Goal: Task Accomplishment & Management: Manage account settings

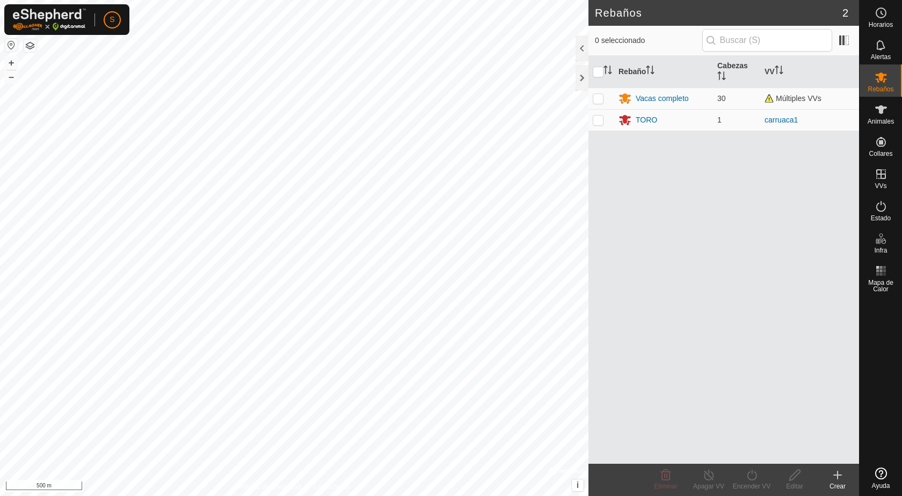
click at [13, 43] on button "button" at bounding box center [11, 45] width 13 height 13
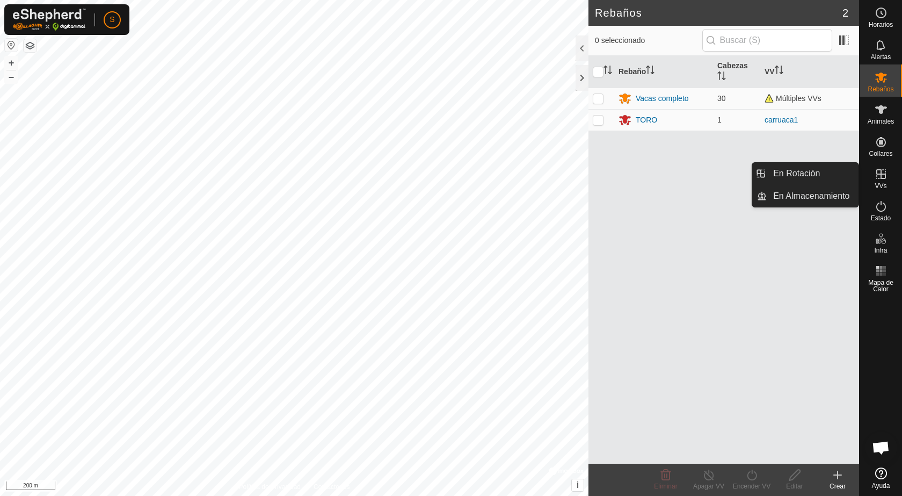
click at [884, 177] on icon at bounding box center [881, 174] width 13 height 13
click at [818, 171] on link "En Rotación" at bounding box center [813, 173] width 92 height 21
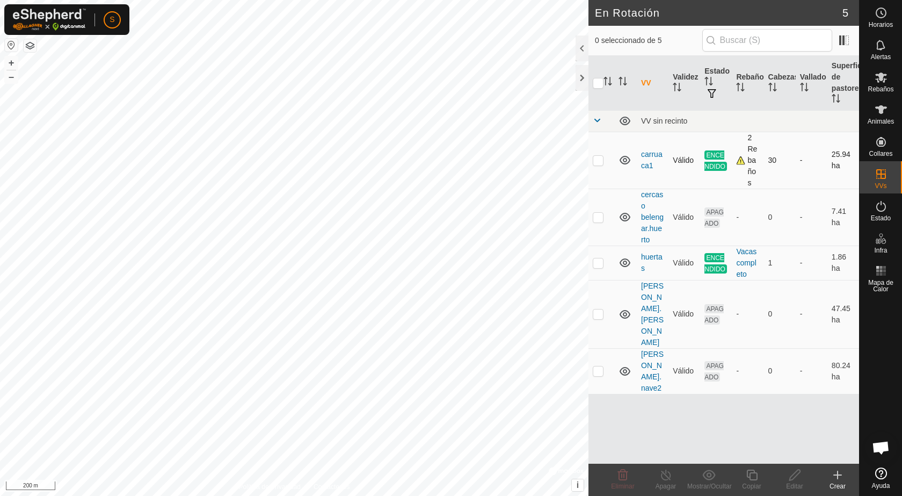
click at [600, 160] on p-checkbox at bounding box center [598, 160] width 11 height 9
checkbox input "true"
click at [754, 476] on icon at bounding box center [751, 474] width 13 height 13
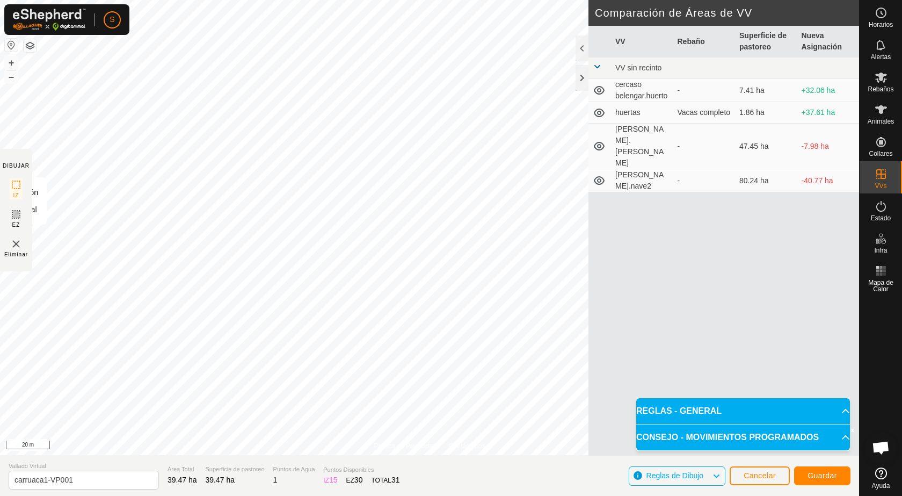
click at [1, 234] on div "Política de Privacidad Contáctenos Tipo: Zona de Inclusión undefined Animal + –…" at bounding box center [429, 248] width 859 height 496
click at [882, 374] on div "Horarios Alertas Rebaños Animales Collares VVs Estado Infra Mapa de Calor Ayuda…" at bounding box center [451, 248] width 902 height 496
click at [831, 474] on span "Guardar" at bounding box center [822, 475] width 30 height 9
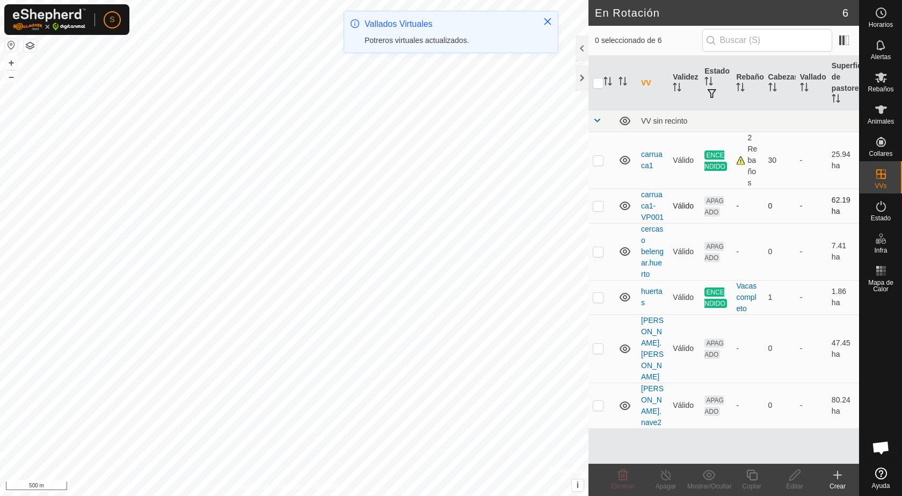
click at [600, 201] on p-tablecheckbox at bounding box center [598, 205] width 11 height 9
checkbox input "true"
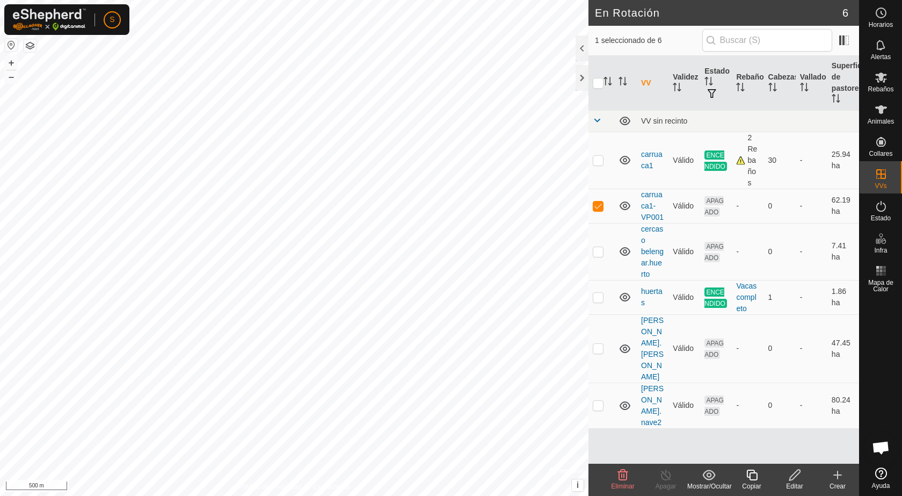
click at [797, 477] on icon at bounding box center [794, 474] width 13 height 13
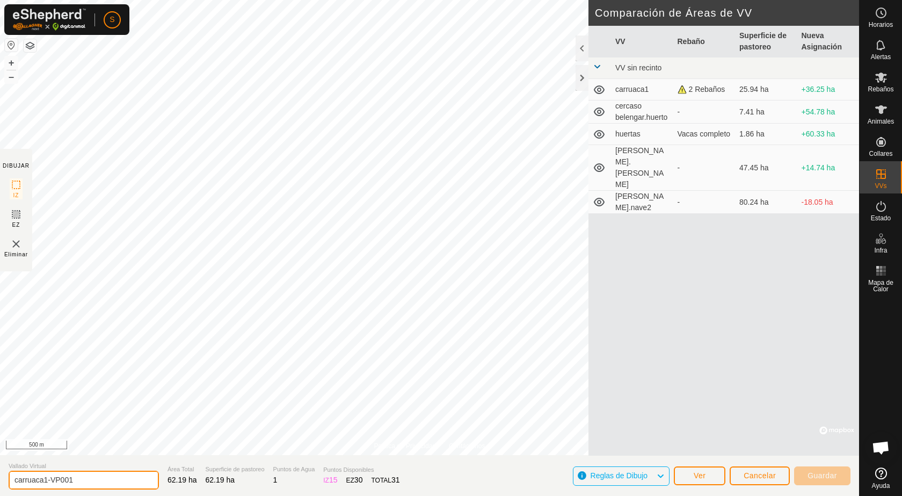
click at [80, 479] on input "carruaca1-VP001" at bounding box center [84, 479] width 150 height 19
type input "c"
type input "carruaka 2"
click at [824, 474] on span "Guardar" at bounding box center [822, 475] width 30 height 9
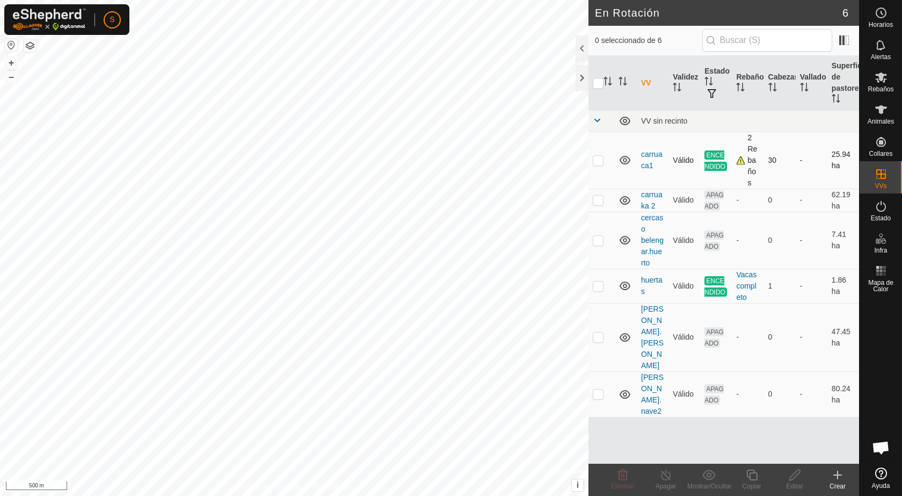
click at [599, 157] on p-checkbox at bounding box center [598, 160] width 11 height 9
click at [596, 160] on p-checkbox at bounding box center [598, 160] width 11 height 9
checkbox input "false"
click at [580, 77] on div at bounding box center [582, 78] width 13 height 26
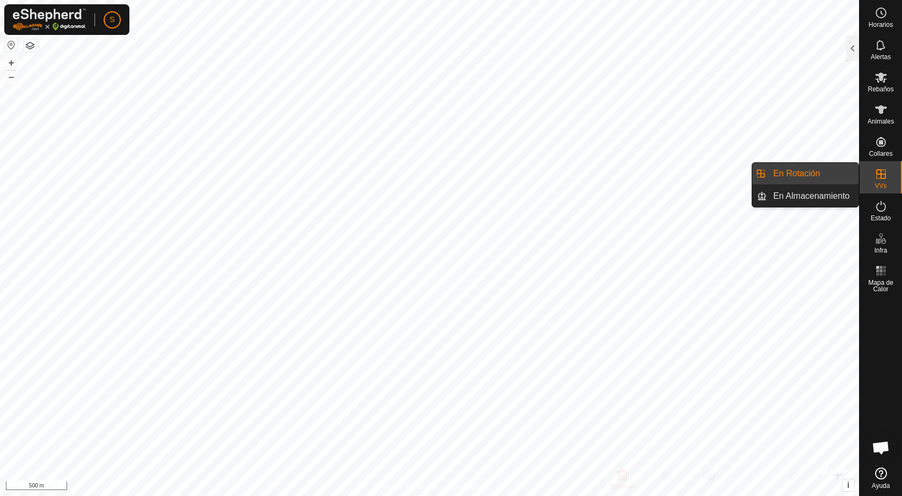
click at [830, 170] on link "En Rotación" at bounding box center [813, 173] width 92 height 21
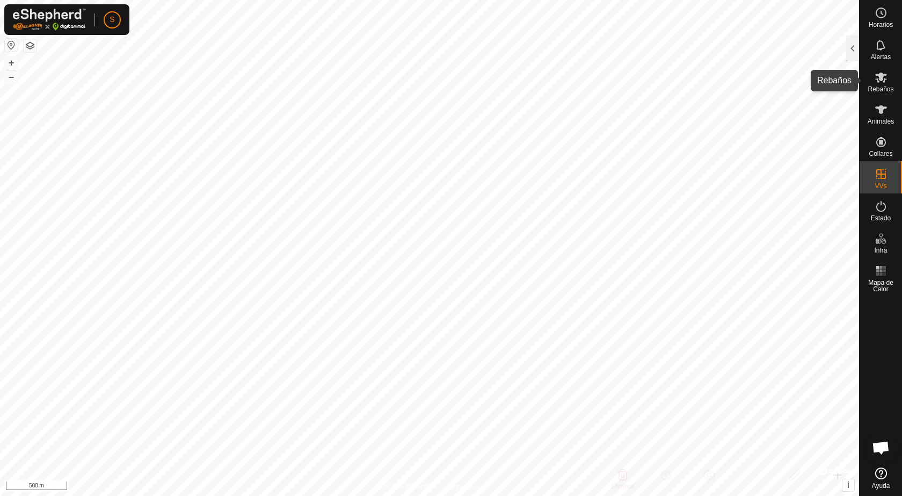
click at [885, 81] on icon at bounding box center [881, 77] width 13 height 13
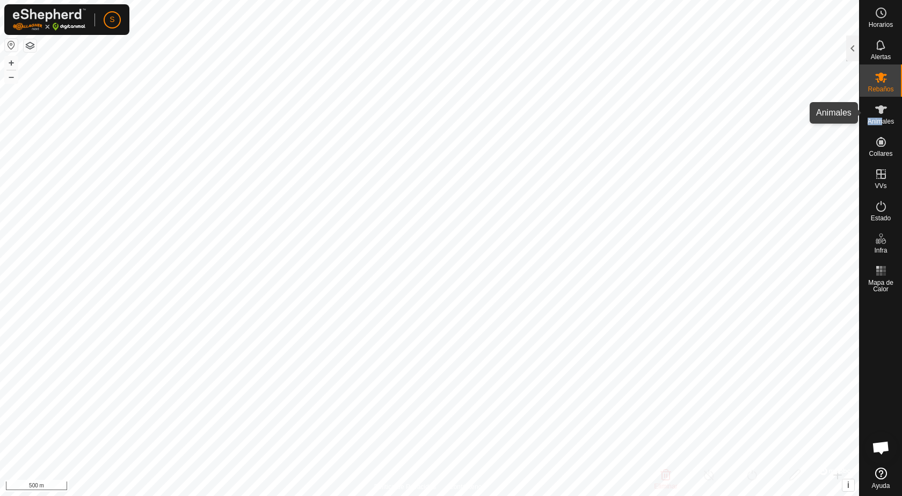
click at [882, 117] on div "Animales" at bounding box center [881, 113] width 42 height 32
click at [880, 113] on icon at bounding box center [881, 109] width 12 height 9
click at [880, 112] on icon at bounding box center [881, 109] width 12 height 9
click at [875, 112] on icon at bounding box center [881, 109] width 13 height 13
click at [851, 44] on div at bounding box center [852, 48] width 13 height 26
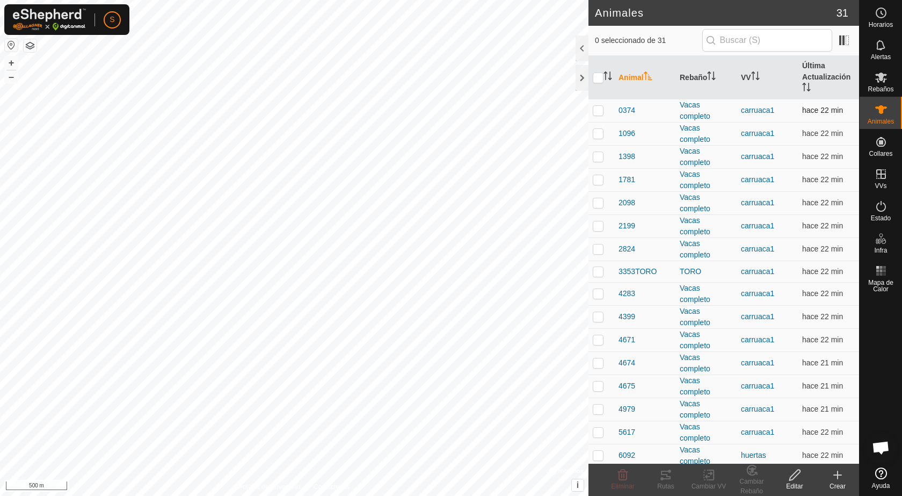
click at [598, 105] on td at bounding box center [601, 110] width 26 height 23
checkbox input "true"
click at [597, 134] on p-checkbox at bounding box center [598, 133] width 11 height 9
checkbox input "true"
drag, startPoint x: 599, startPoint y: 158, endPoint x: 600, endPoint y: 167, distance: 9.2
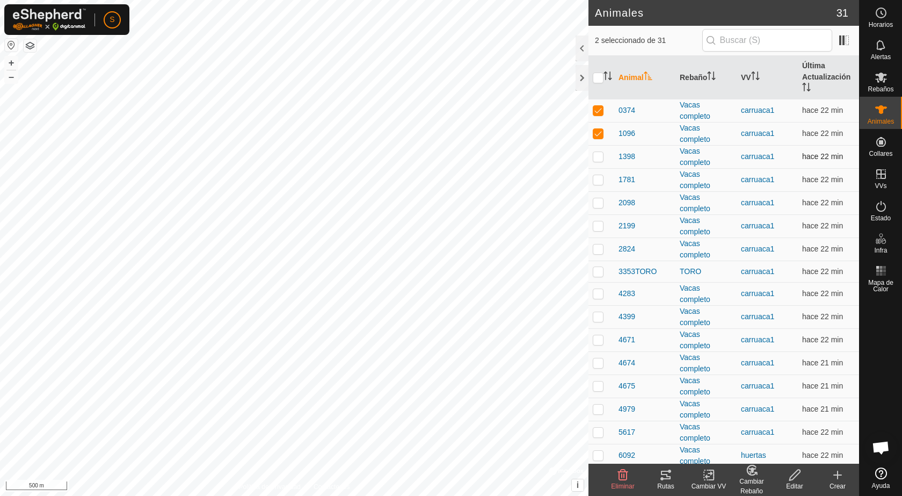
click at [599, 158] on p-checkbox at bounding box center [598, 156] width 11 height 9
checkbox input "true"
click at [598, 183] on p-checkbox at bounding box center [598, 179] width 11 height 9
checkbox input "true"
click at [602, 203] on p-checkbox at bounding box center [598, 202] width 11 height 9
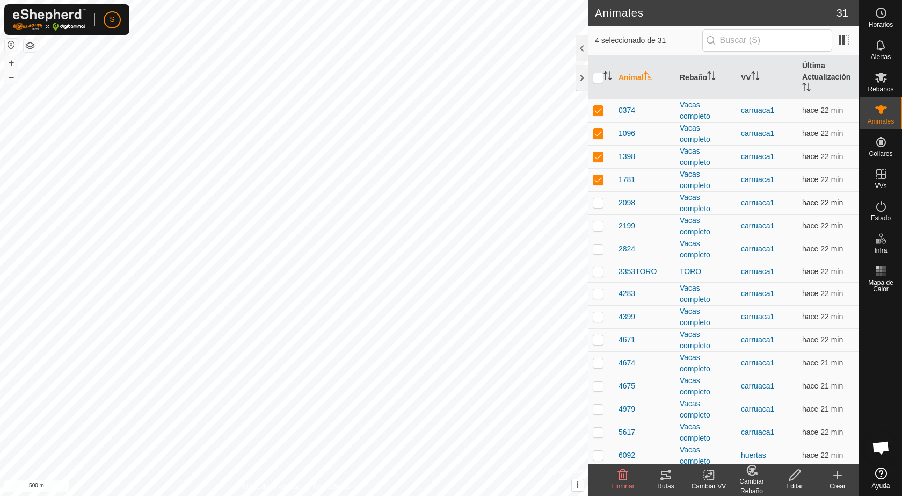
checkbox input "true"
drag, startPoint x: 598, startPoint y: 229, endPoint x: 594, endPoint y: 233, distance: 5.7
click at [595, 230] on td at bounding box center [601, 225] width 26 height 23
checkbox input "true"
click at [596, 249] on p-checkbox at bounding box center [598, 248] width 11 height 9
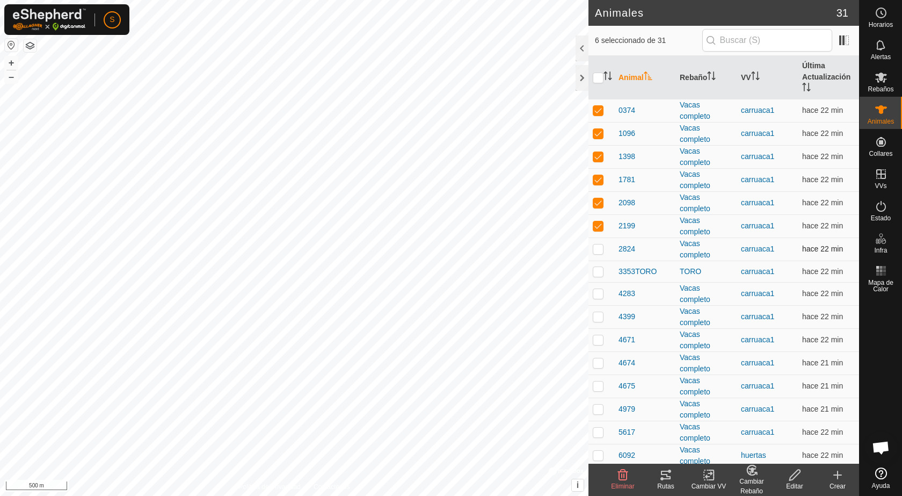
checkbox input "true"
click at [598, 271] on p-checkbox at bounding box center [598, 271] width 11 height 9
checkbox input "true"
click at [598, 294] on p-checkbox at bounding box center [598, 293] width 11 height 9
checkbox input "true"
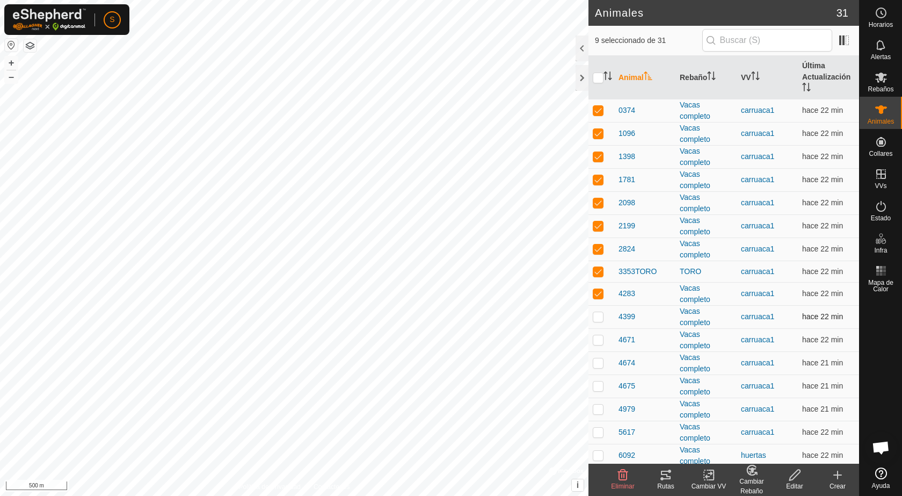
click at [599, 317] on p-checkbox at bounding box center [598, 316] width 11 height 9
checkbox input "true"
click at [598, 343] on p-checkbox at bounding box center [598, 339] width 11 height 9
checkbox input "true"
click at [599, 363] on p-checkbox at bounding box center [598, 362] width 11 height 9
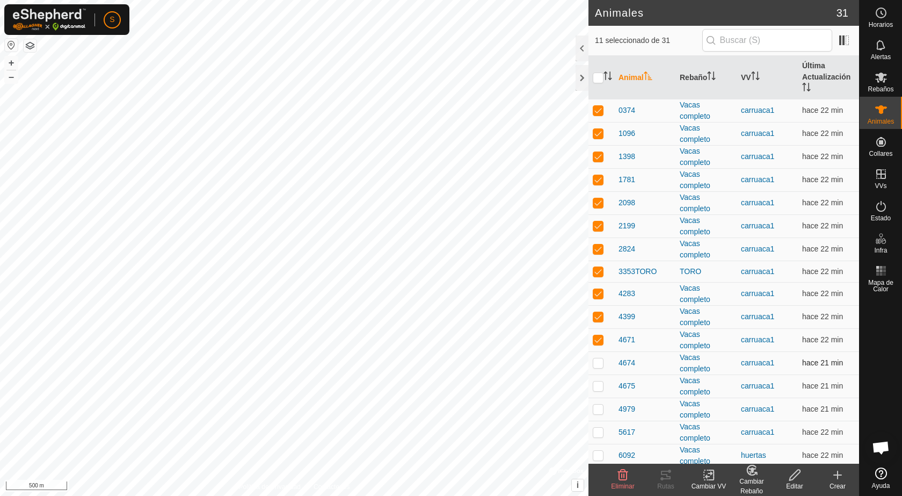
checkbox input "true"
drag, startPoint x: 599, startPoint y: 388, endPoint x: 600, endPoint y: 396, distance: 8.7
click at [599, 388] on p-checkbox at bounding box center [598, 385] width 11 height 9
checkbox input "true"
click at [602, 411] on p-checkbox at bounding box center [598, 408] width 11 height 9
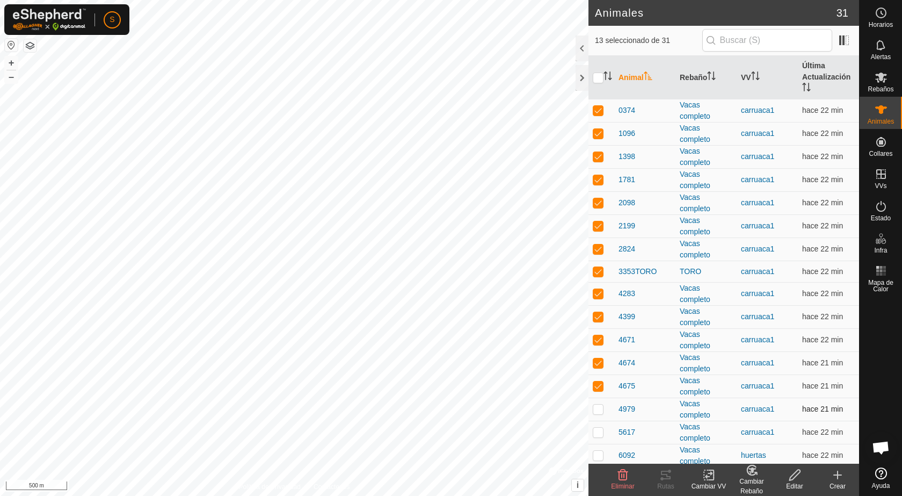
checkbox input "true"
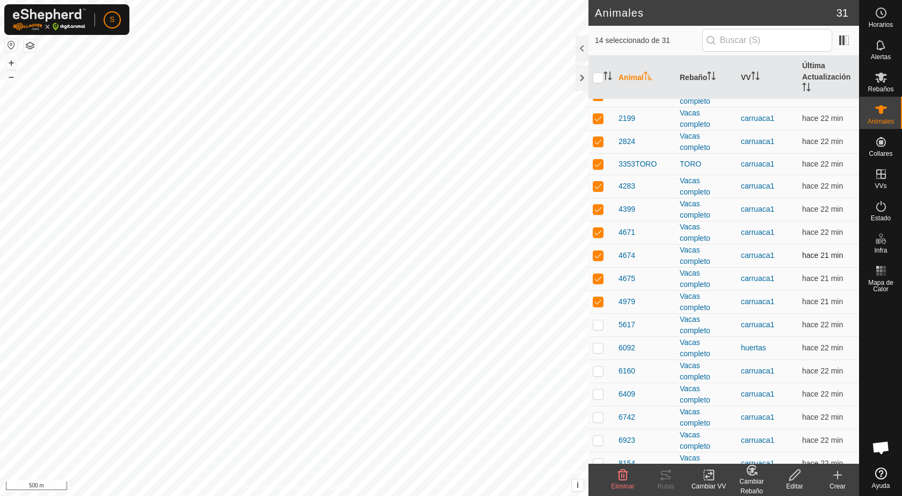
scroll to position [161, 0]
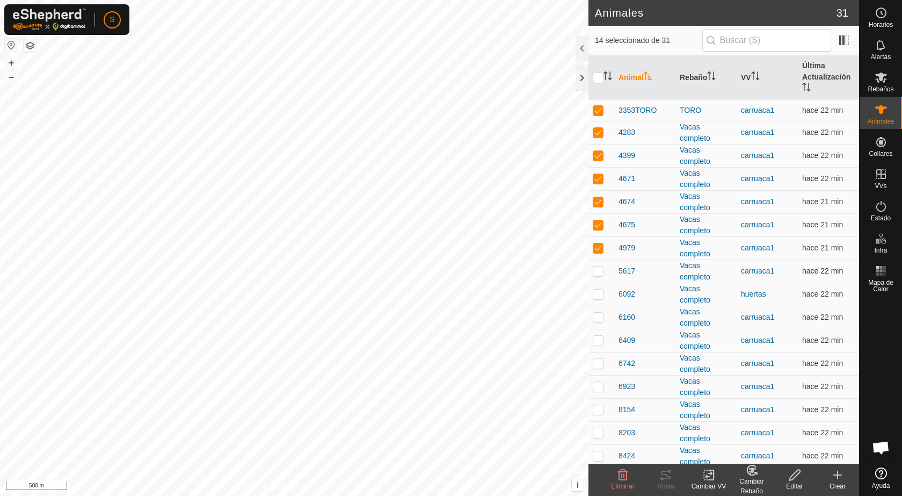
click at [601, 272] on p-checkbox at bounding box center [598, 270] width 11 height 9
checkbox input "true"
click at [599, 318] on p-checkbox at bounding box center [598, 316] width 11 height 9
checkbox input "true"
click at [599, 339] on p-checkbox at bounding box center [598, 340] width 11 height 9
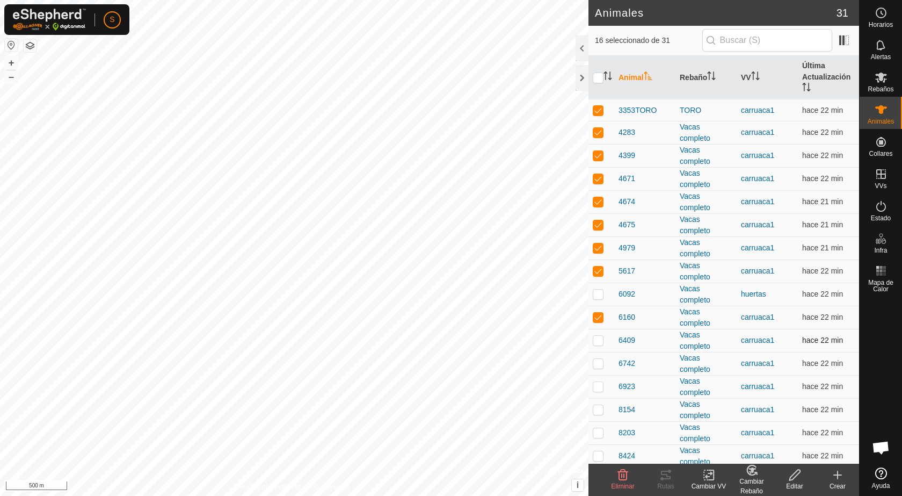
checkbox input "true"
click at [596, 362] on p-checkbox at bounding box center [598, 363] width 11 height 9
checkbox input "true"
click at [599, 387] on p-checkbox at bounding box center [598, 386] width 11 height 9
checkbox input "true"
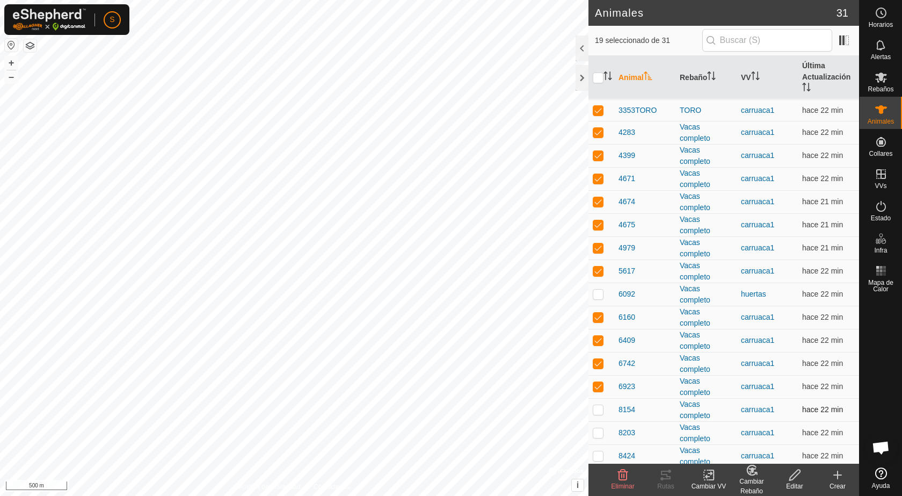
click at [599, 409] on p-checkbox at bounding box center [598, 409] width 11 height 9
checkbox input "true"
click at [596, 432] on p-checkbox at bounding box center [598, 432] width 11 height 9
checkbox input "true"
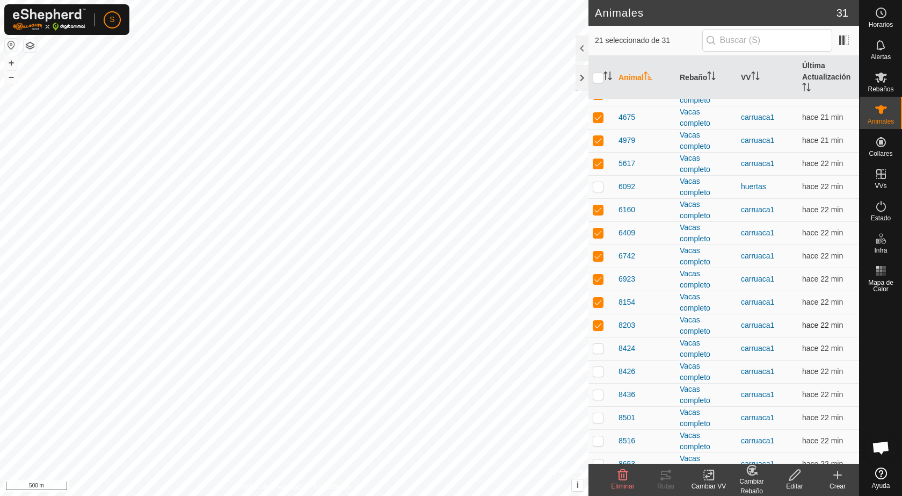
scroll to position [322, 0]
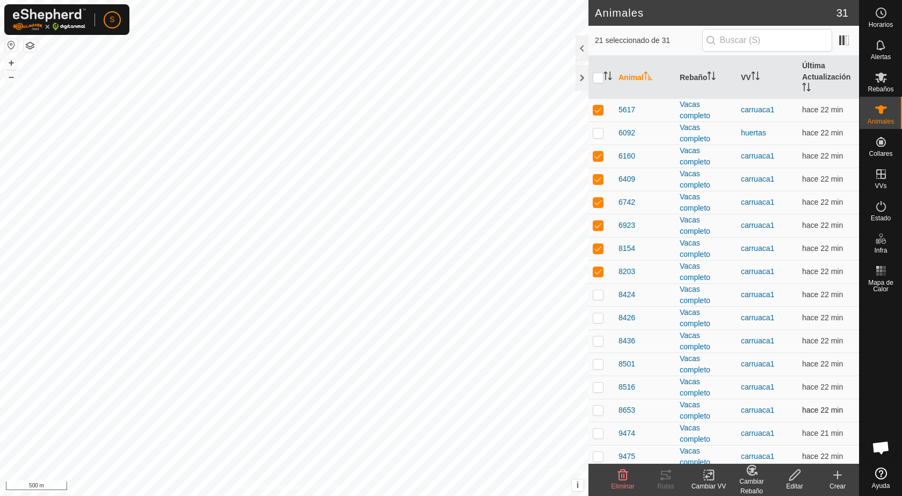
click at [599, 406] on td at bounding box center [601, 409] width 26 height 23
checkbox input "true"
drag, startPoint x: 598, startPoint y: 385, endPoint x: 599, endPoint y: 375, distance: 10.2
click at [599, 377] on td at bounding box center [601, 386] width 26 height 23
checkbox input "true"
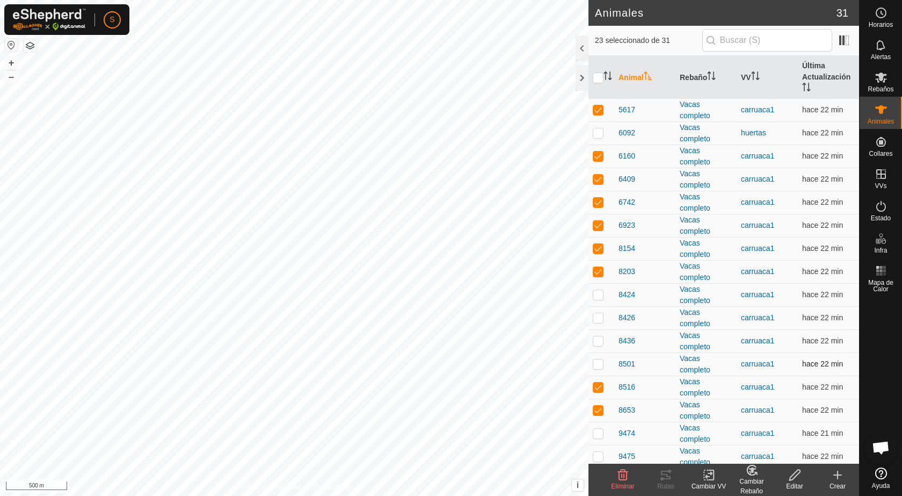
click at [598, 362] on p-checkbox at bounding box center [598, 363] width 11 height 9
checkbox input "true"
click at [600, 336] on p-checkbox at bounding box center [598, 340] width 11 height 9
checkbox input "true"
click at [598, 319] on p-checkbox at bounding box center [598, 317] width 11 height 9
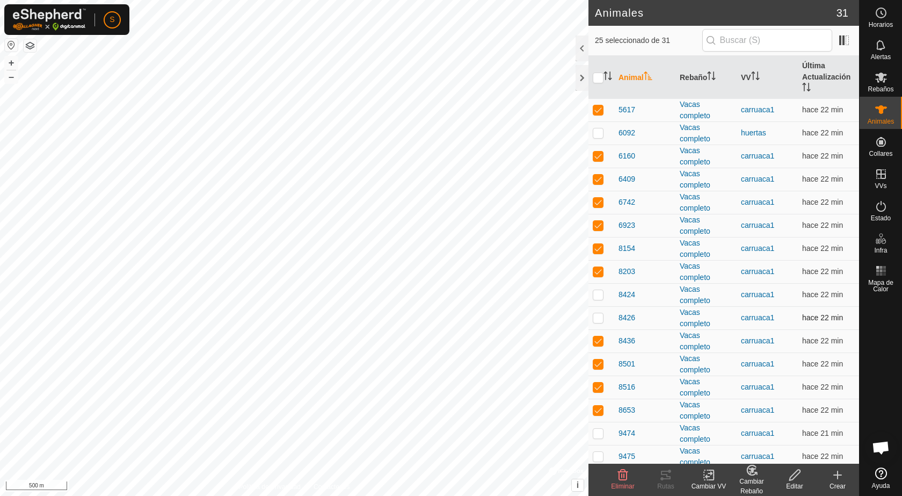
checkbox input "true"
click at [596, 296] on p-checkbox at bounding box center [598, 294] width 11 height 9
checkbox input "true"
click at [600, 451] on td at bounding box center [601, 456] width 26 height 23
checkbox input "true"
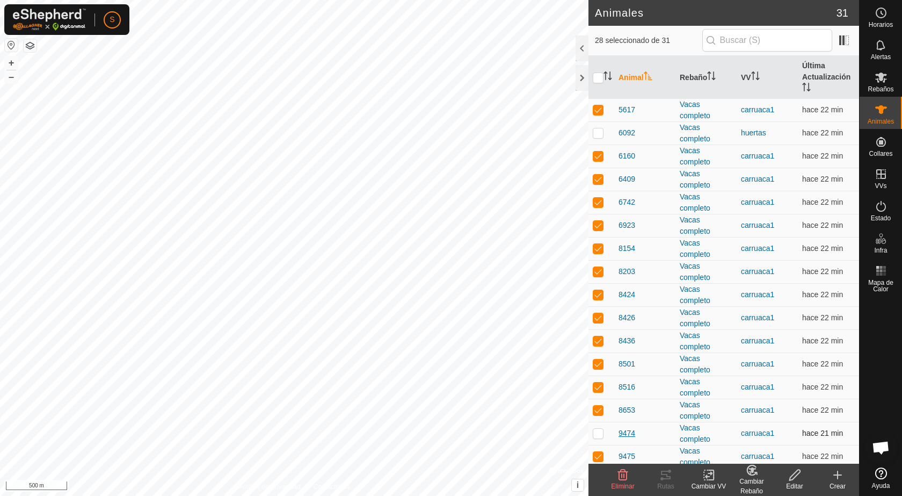
scroll to position [350, 0]
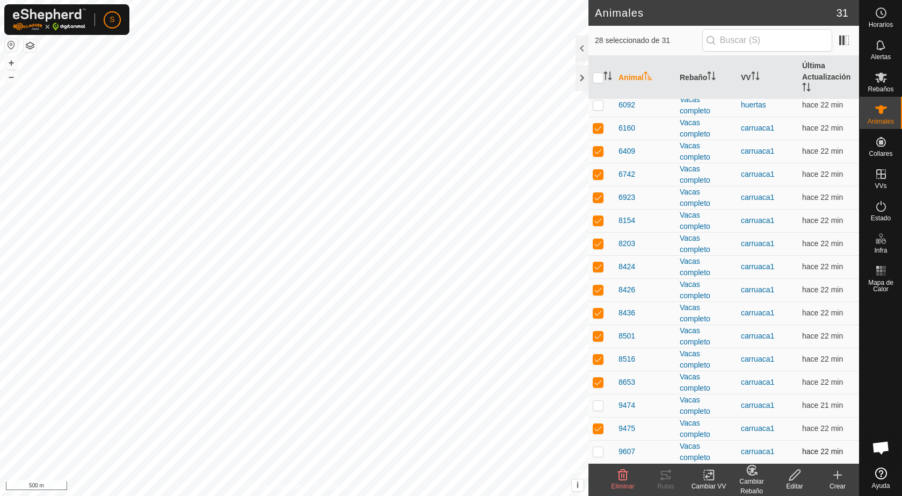
click at [599, 449] on p-checkbox at bounding box center [598, 451] width 11 height 9
checkbox input "true"
click at [707, 473] on icon at bounding box center [708, 474] width 13 height 13
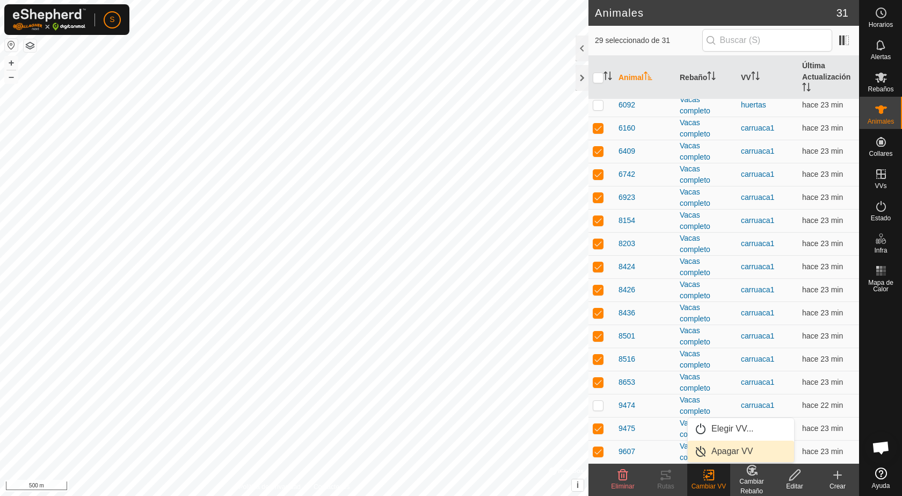
click at [723, 449] on link "Apagar VV" at bounding box center [741, 450] width 106 height 21
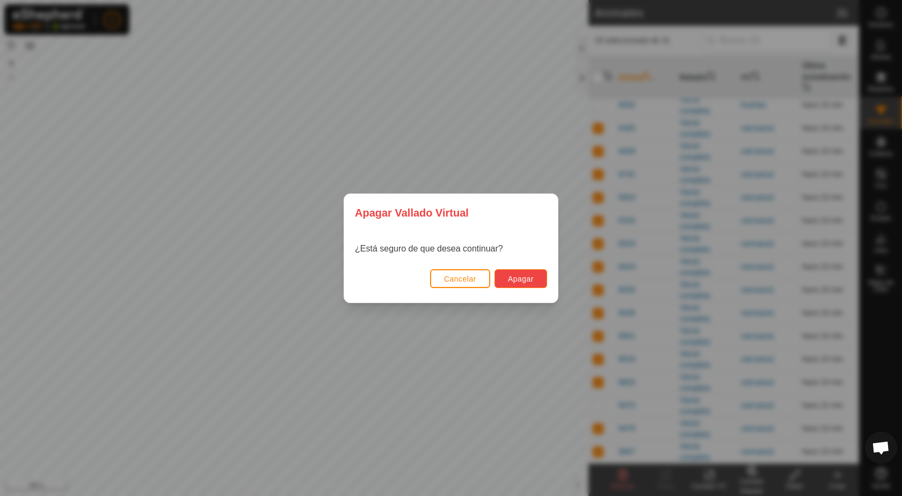
click at [527, 275] on span "Apagar" at bounding box center [521, 278] width 26 height 9
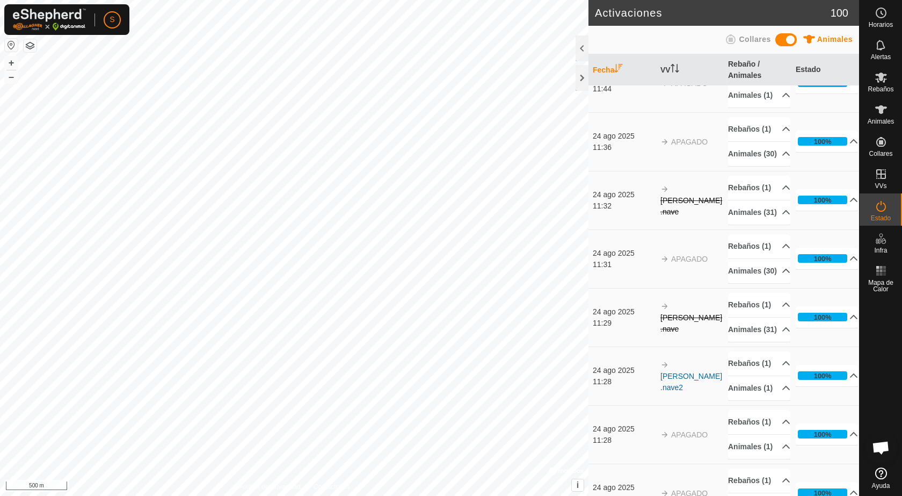
scroll to position [805, 0]
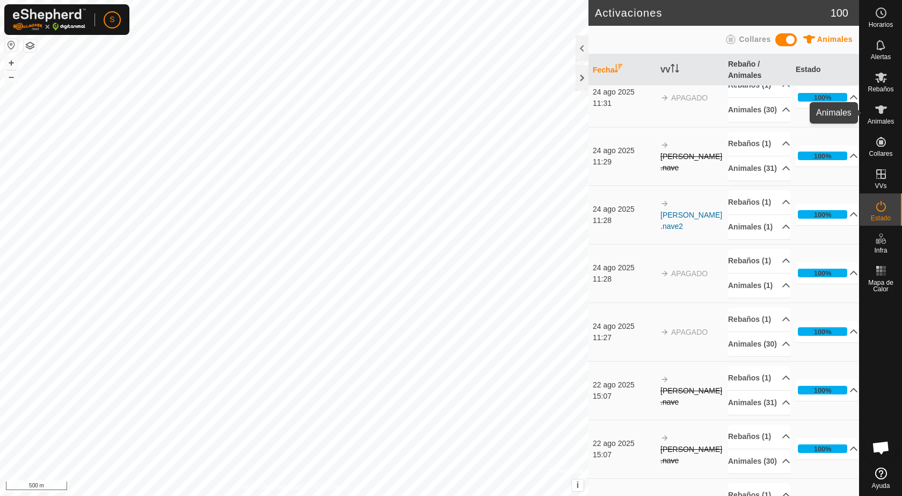
click at [876, 112] on icon at bounding box center [881, 109] width 13 height 13
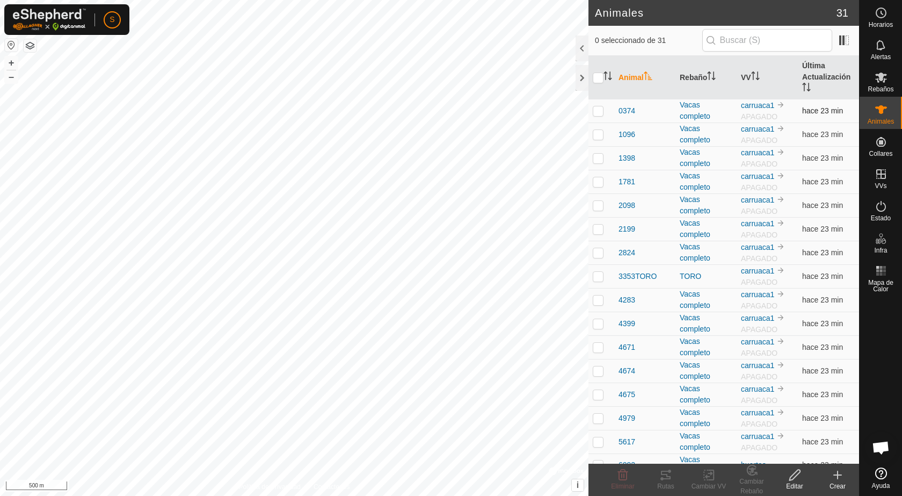
drag, startPoint x: 601, startPoint y: 113, endPoint x: 601, endPoint y: 121, distance: 8.1
click at [601, 115] on td at bounding box center [601, 111] width 26 height 24
checkbox input "true"
click at [597, 139] on td at bounding box center [601, 134] width 26 height 24
checkbox input "true"
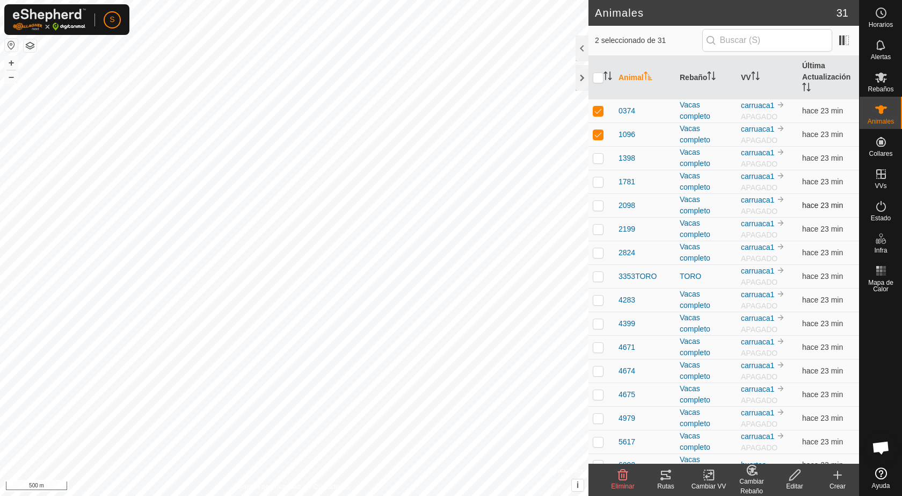
drag, startPoint x: 600, startPoint y: 159, endPoint x: 603, endPoint y: 193, distance: 34.5
click at [603, 178] on tbody "0374 Vacas completo carruaca1 APAGADO hace 23 min 1096 Vacas completo carruaca1…" at bounding box center [723, 464] width 271 height 731
click at [598, 179] on p-checkbox at bounding box center [598, 181] width 11 height 9
checkbox input "true"
drag, startPoint x: 597, startPoint y: 160, endPoint x: 599, endPoint y: 172, distance: 12.0
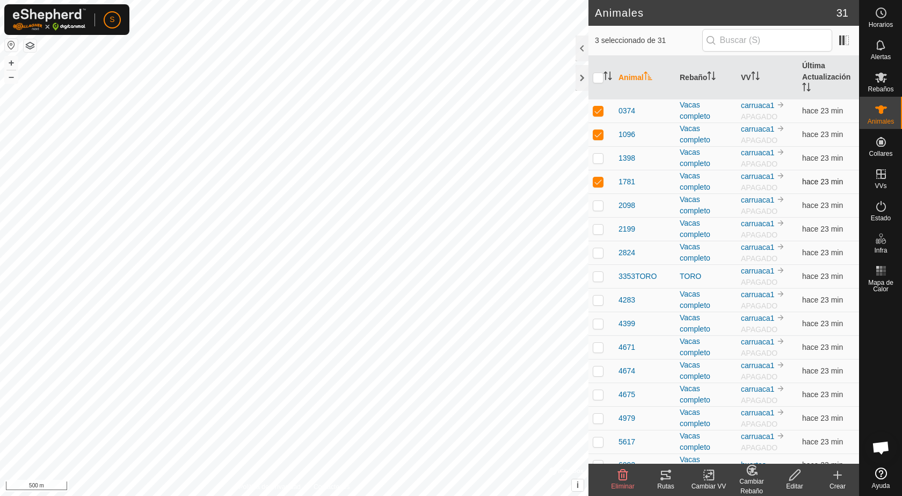
click at [599, 170] on tbody "0374 Vacas completo carruaca1 APAGADO hace 23 min 1096 Vacas completo carruaca1…" at bounding box center [723, 464] width 271 height 731
click at [597, 159] on p-checkbox at bounding box center [598, 158] width 11 height 9
checkbox input "true"
drag, startPoint x: 599, startPoint y: 206, endPoint x: 599, endPoint y: 212, distance: 5.9
click at [600, 208] on p-checkbox at bounding box center [598, 205] width 11 height 9
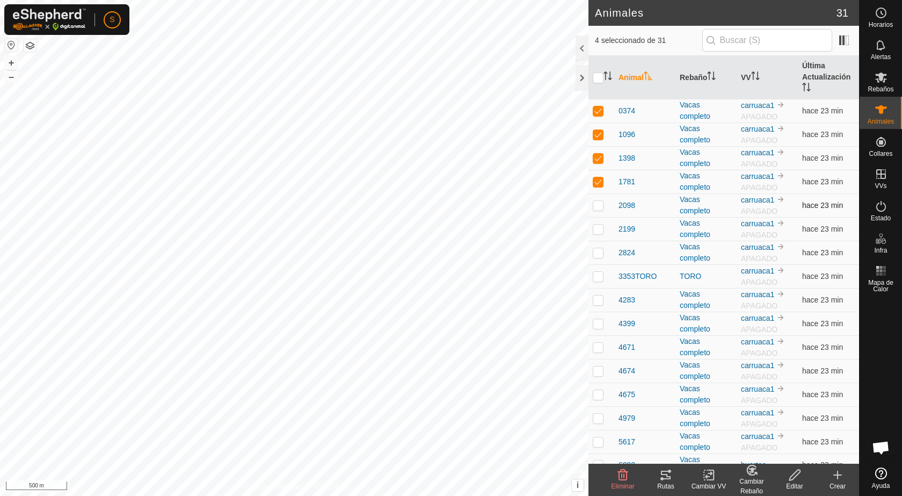
checkbox input "true"
drag, startPoint x: 598, startPoint y: 229, endPoint x: 596, endPoint y: 235, distance: 6.0
click at [598, 230] on p-checkbox at bounding box center [598, 228] width 11 height 9
checkbox input "true"
click at [600, 256] on td at bounding box center [601, 253] width 26 height 24
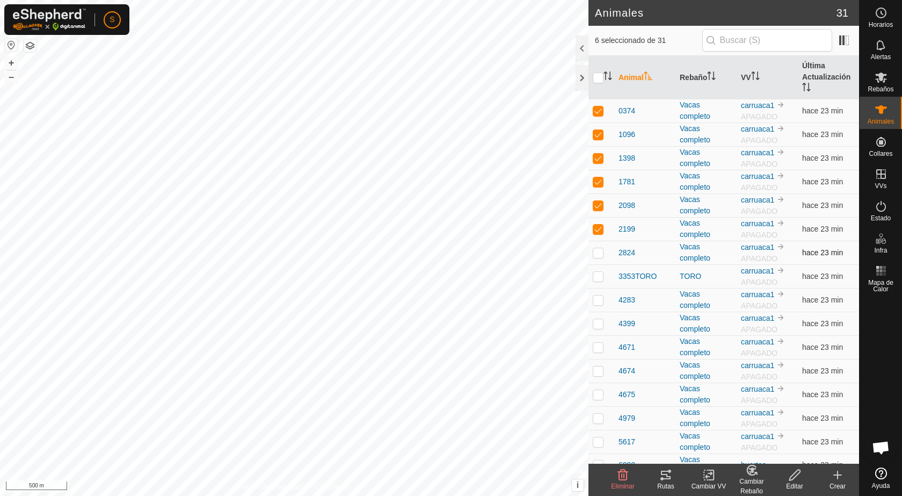
checkbox input "true"
drag, startPoint x: 603, startPoint y: 271, endPoint x: 597, endPoint y: 290, distance: 20.2
click at [601, 275] on p-tablecheckbox at bounding box center [598, 276] width 11 height 9
checkbox input "true"
drag, startPoint x: 599, startPoint y: 297, endPoint x: 600, endPoint y: 333, distance: 36.0
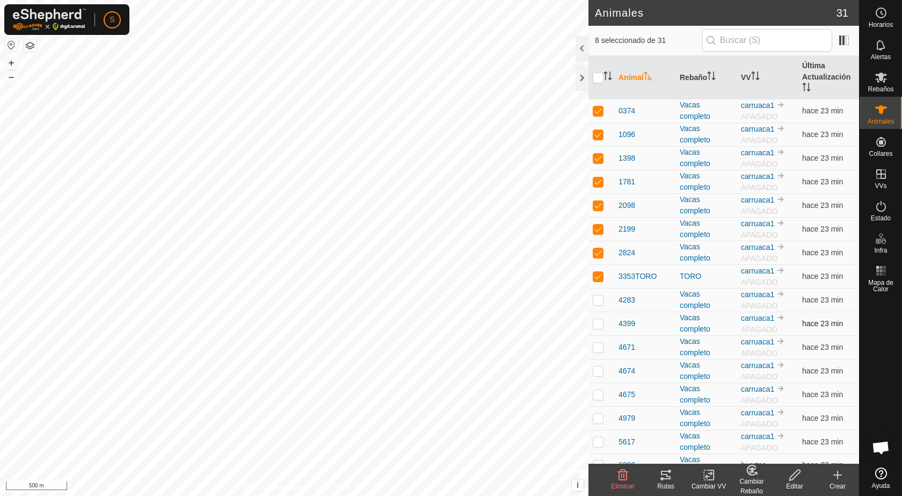
click at [598, 305] on td at bounding box center [601, 300] width 26 height 24
checkbox input "true"
click at [598, 322] on p-tablecheckbox at bounding box center [598, 323] width 11 height 9
checkbox input "true"
drag, startPoint x: 599, startPoint y: 345, endPoint x: 596, endPoint y: 359, distance: 14.8
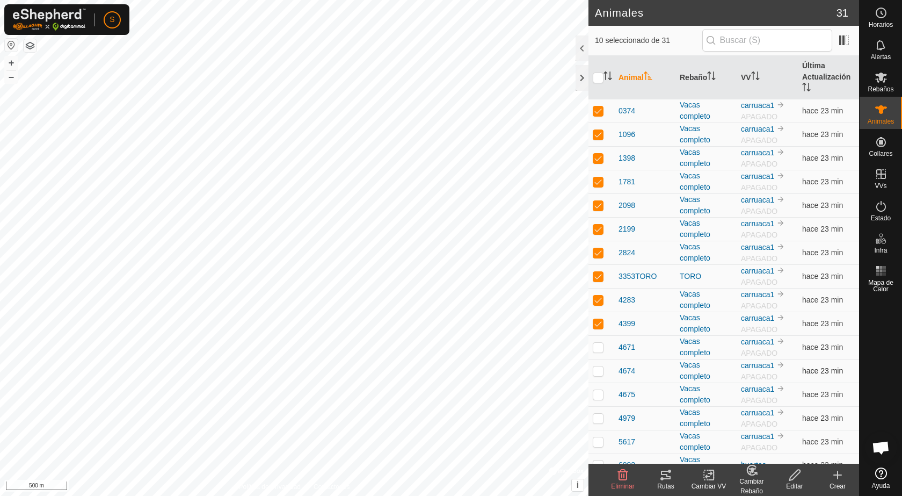
click at [599, 346] on p-checkbox at bounding box center [598, 347] width 11 height 9
checkbox input "true"
click at [599, 367] on p-checkbox at bounding box center [598, 370] width 11 height 9
checkbox input "true"
click at [599, 394] on p-checkbox at bounding box center [598, 394] width 11 height 9
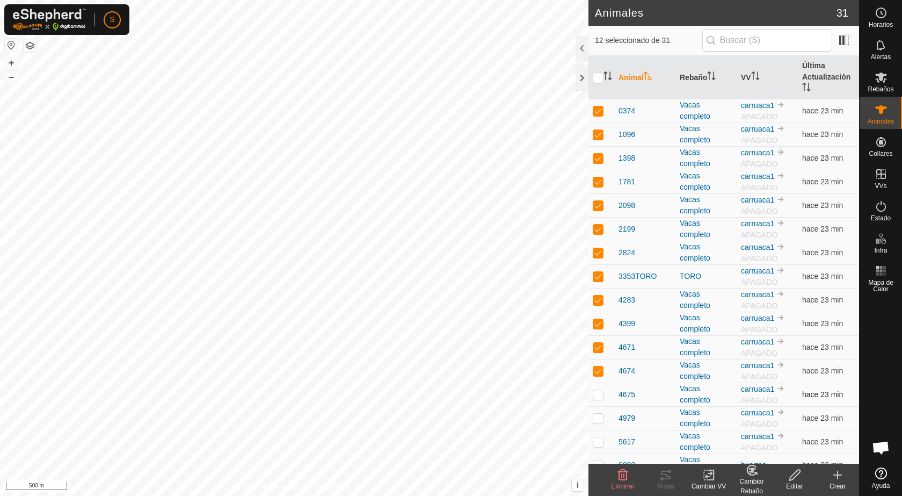
checkbox input "true"
click at [597, 412] on td at bounding box center [601, 418] width 26 height 24
checkbox input "true"
click at [598, 441] on p-checkbox at bounding box center [598, 441] width 11 height 9
checkbox input "true"
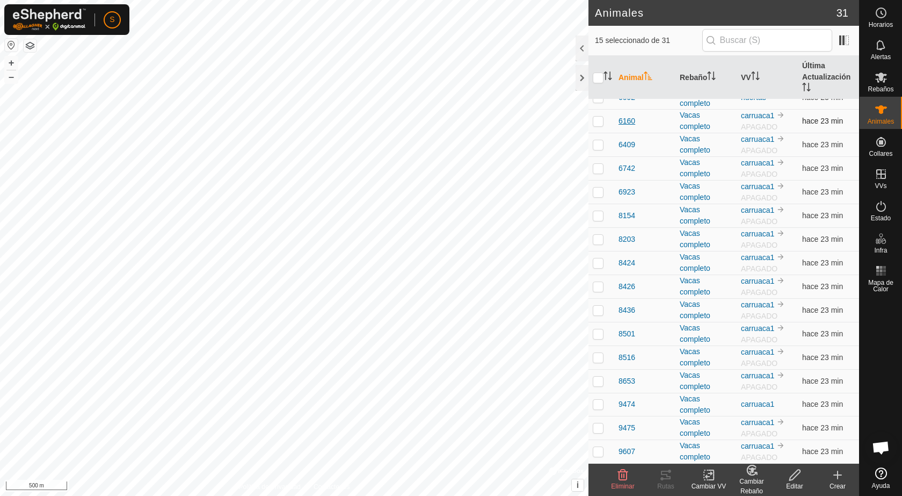
scroll to position [260, 0]
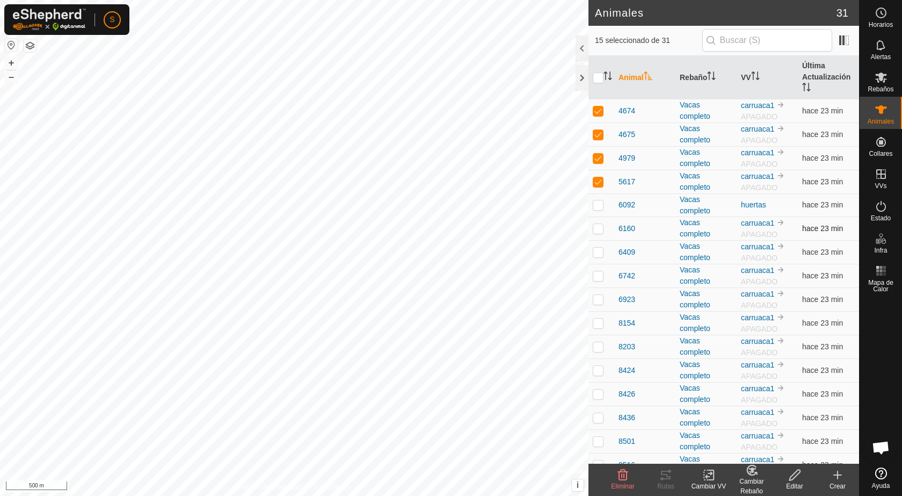
drag, startPoint x: 599, startPoint y: 230, endPoint x: 597, endPoint y: 242, distance: 12.0
click at [599, 231] on p-checkbox at bounding box center [598, 228] width 11 height 9
checkbox input "true"
drag, startPoint x: 596, startPoint y: 249, endPoint x: 600, endPoint y: 255, distance: 6.7
click at [598, 250] on p-checkbox at bounding box center [598, 252] width 11 height 9
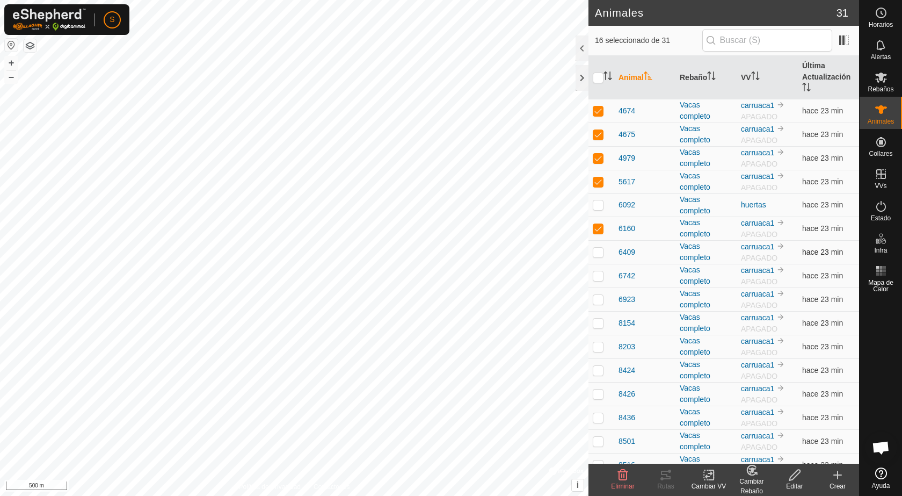
checkbox input "true"
click at [599, 276] on p-checkbox at bounding box center [598, 275] width 11 height 9
checkbox input "true"
drag, startPoint x: 600, startPoint y: 298, endPoint x: 603, endPoint y: 341, distance: 43.1
click at [600, 299] on p-checkbox at bounding box center [598, 299] width 11 height 9
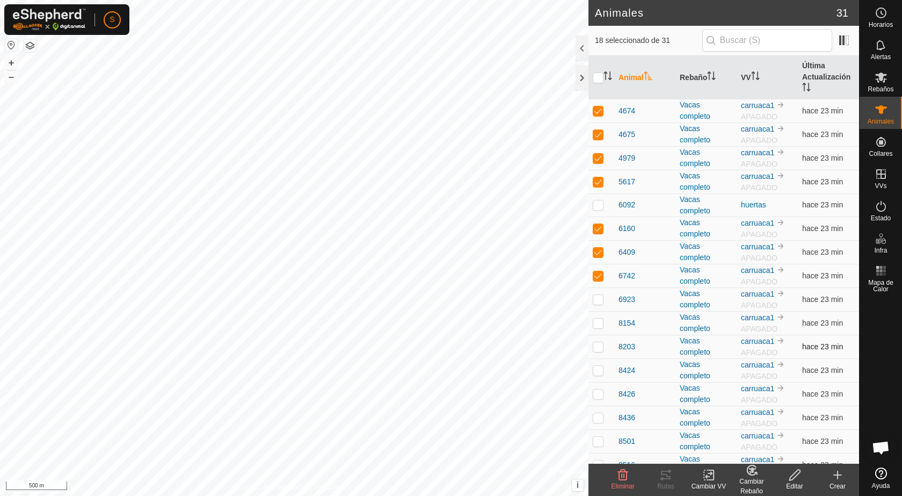
checkbox input "true"
click at [602, 322] on p-checkbox at bounding box center [598, 322] width 11 height 9
checkbox input "true"
click at [598, 347] on p-checkbox at bounding box center [598, 346] width 11 height 9
checkbox input "true"
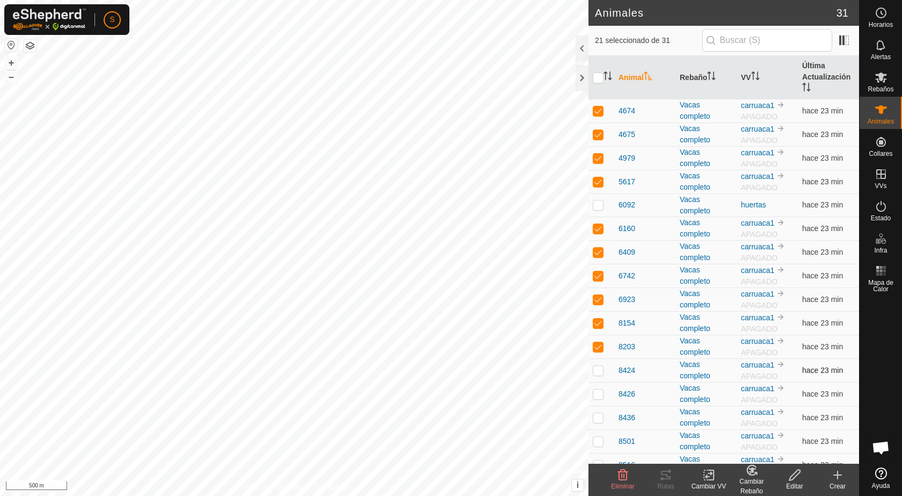
drag, startPoint x: 593, startPoint y: 370, endPoint x: 596, endPoint y: 379, distance: 9.0
click at [594, 371] on p-checkbox at bounding box center [598, 370] width 11 height 9
checkbox input "true"
drag, startPoint x: 601, startPoint y: 389, endPoint x: 599, endPoint y: 400, distance: 11.4
click at [599, 398] on td at bounding box center [601, 394] width 26 height 24
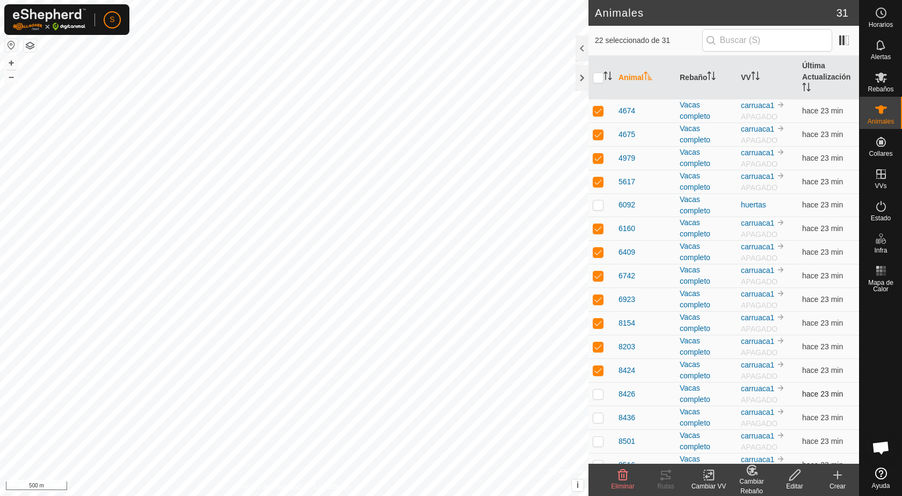
checkbox input "true"
drag, startPoint x: 598, startPoint y: 416, endPoint x: 603, endPoint y: 399, distance: 18.0
click at [601, 407] on td at bounding box center [601, 417] width 26 height 24
checkbox input "true"
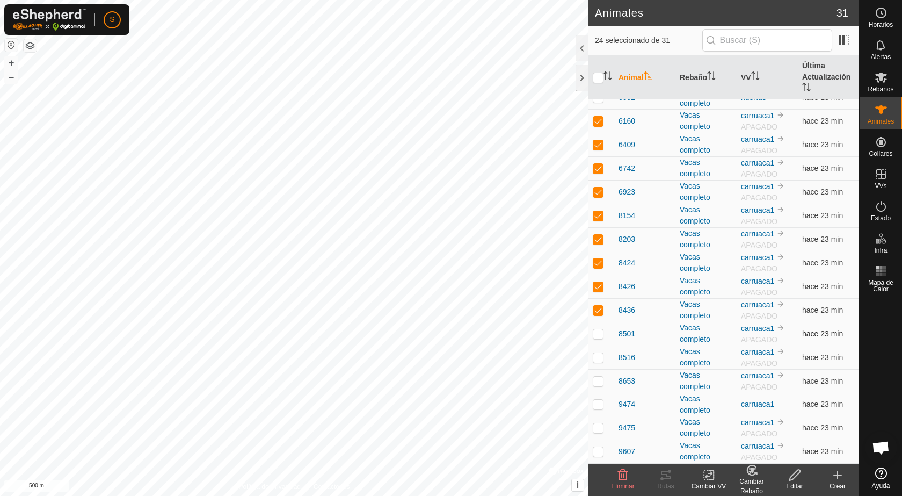
click at [597, 333] on p-checkbox at bounding box center [598, 333] width 11 height 9
checkbox input "true"
click at [599, 360] on p-checkbox at bounding box center [598, 357] width 11 height 9
checkbox input "true"
click at [602, 426] on p-checkbox at bounding box center [598, 427] width 11 height 9
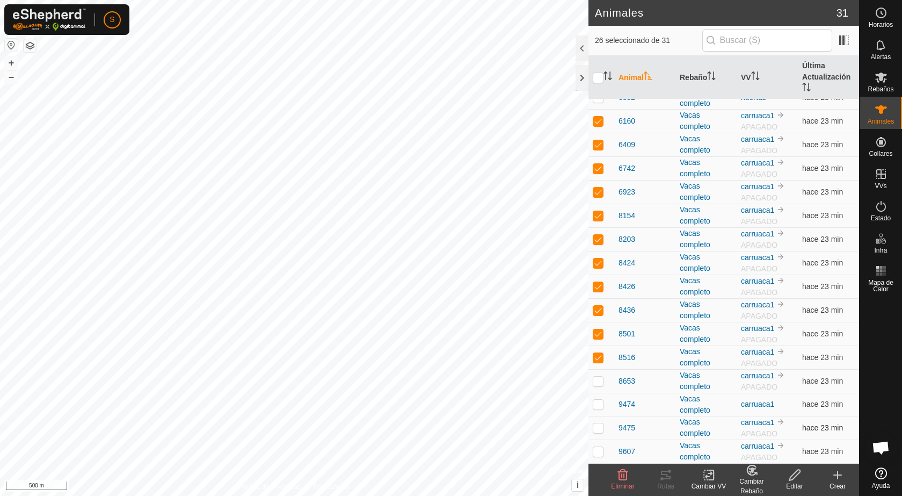
checkbox input "true"
click at [601, 453] on p-checkbox at bounding box center [598, 451] width 11 height 9
checkbox input "true"
click at [595, 380] on p-checkbox at bounding box center [598, 380] width 11 height 9
checkbox input "true"
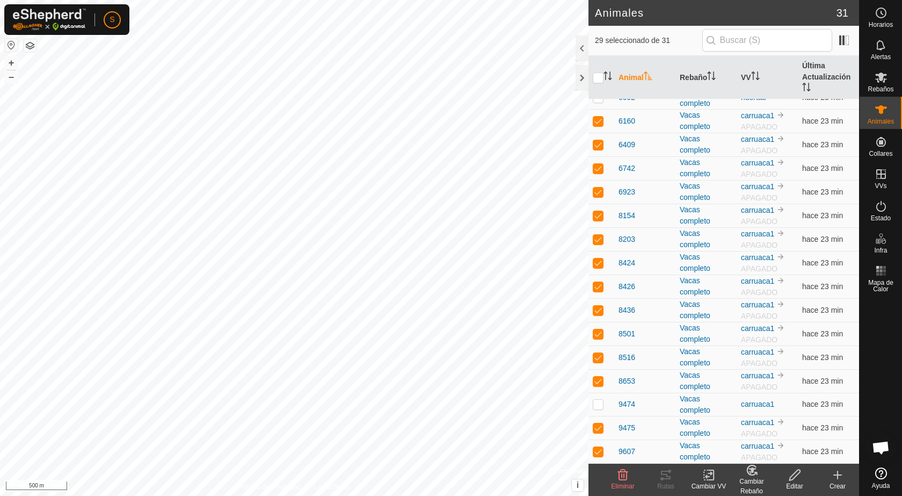
click at [708, 477] on icon at bounding box center [708, 474] width 13 height 13
click at [721, 431] on link "Elegir VV..." at bounding box center [741, 428] width 106 height 21
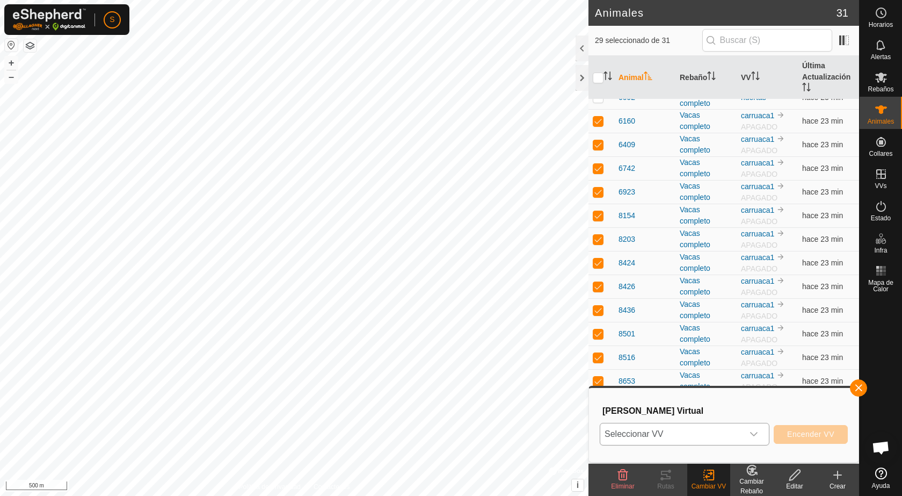
click at [756, 430] on icon "dropdown trigger" at bounding box center [754, 434] width 9 height 9
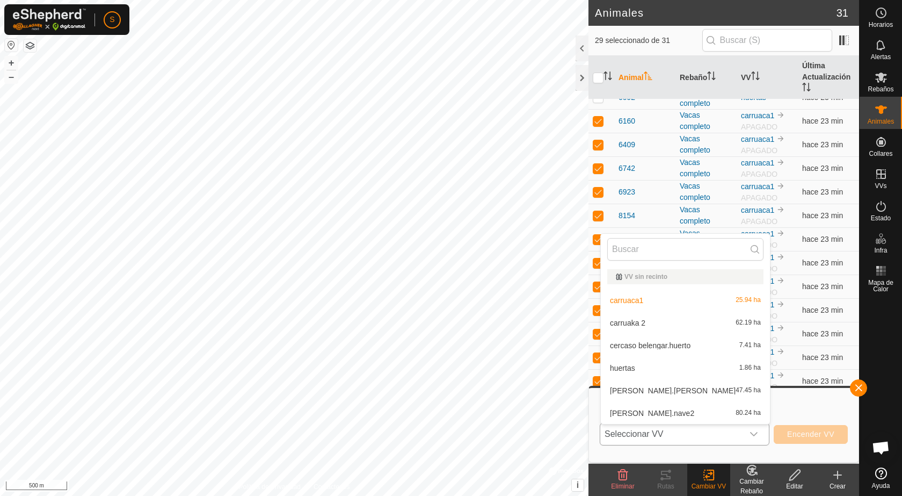
click at [629, 320] on li "carruaka 2 62.19 ha" at bounding box center [685, 322] width 169 height 21
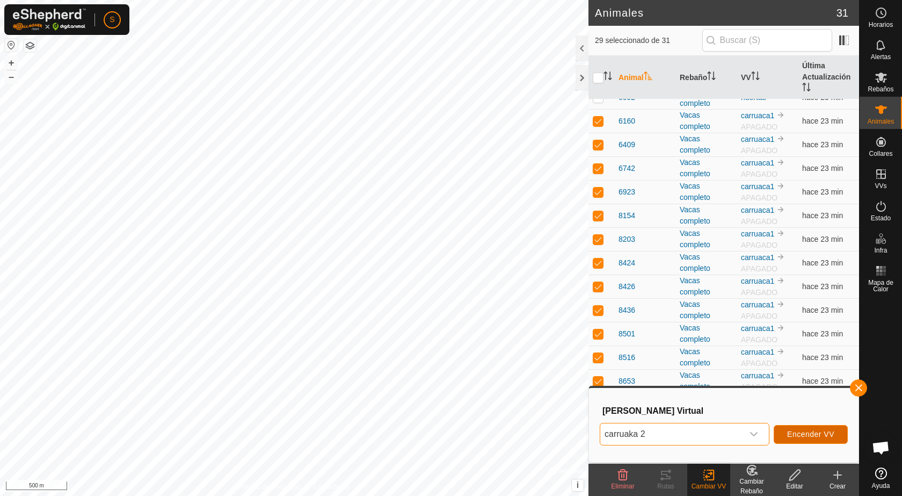
click at [819, 430] on span "Encender VV" at bounding box center [810, 434] width 47 height 9
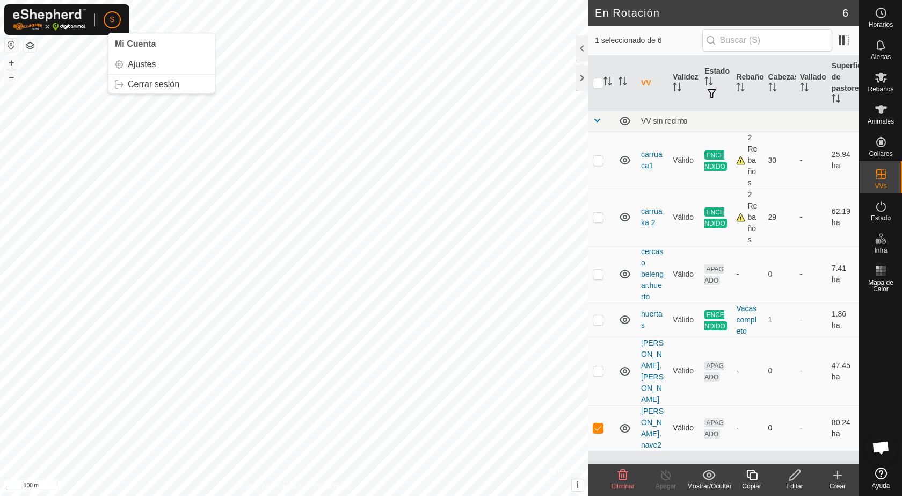
click at [598, 423] on p-checkbox at bounding box center [598, 427] width 11 height 9
checkbox input "false"
drag, startPoint x: 880, startPoint y: 210, endPoint x: 581, endPoint y: 46, distance: 340.5
click at [880, 209] on icon at bounding box center [881, 206] width 13 height 13
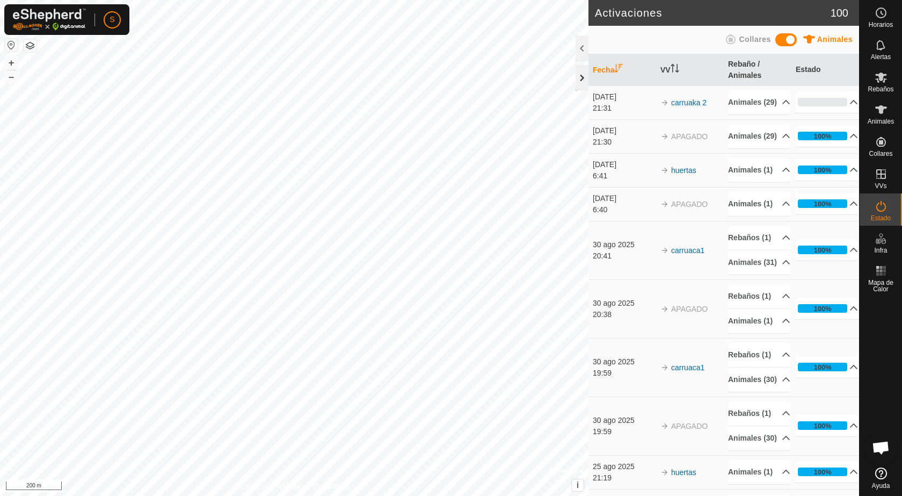
click at [580, 83] on div at bounding box center [582, 78] width 13 height 26
